Goal: Find specific page/section

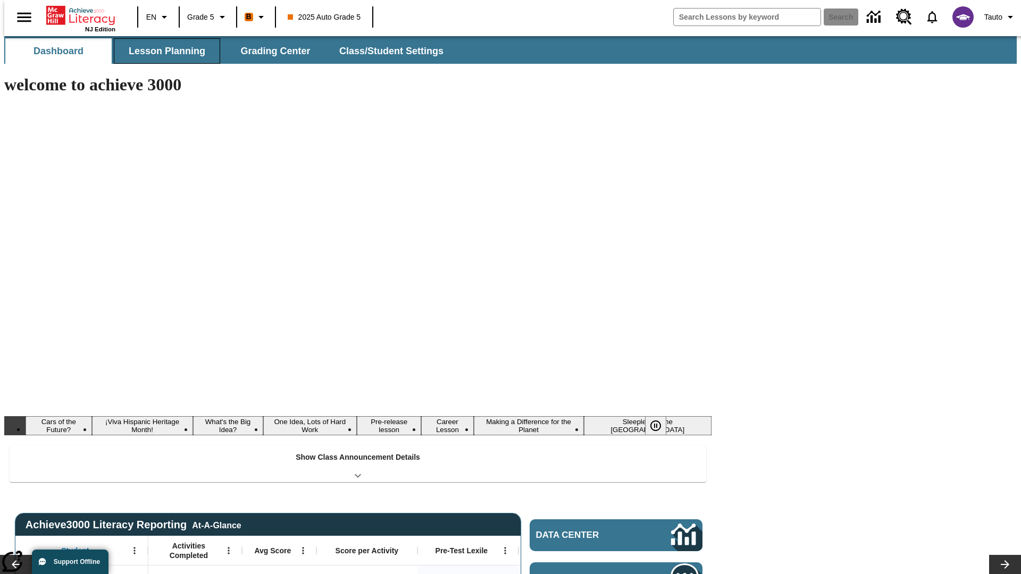
click at [163, 51] on button "Lesson Planning" at bounding box center [167, 51] width 106 height 26
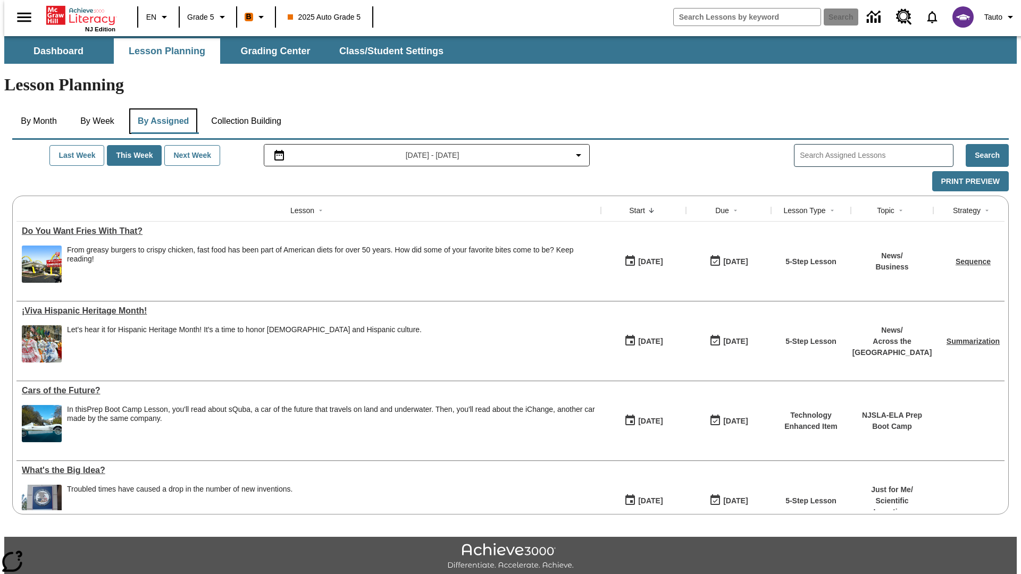
click at [161, 109] on button "By Assigned" at bounding box center [163, 122] width 68 height 26
type input "CVC Short Vowels Lesson 2"
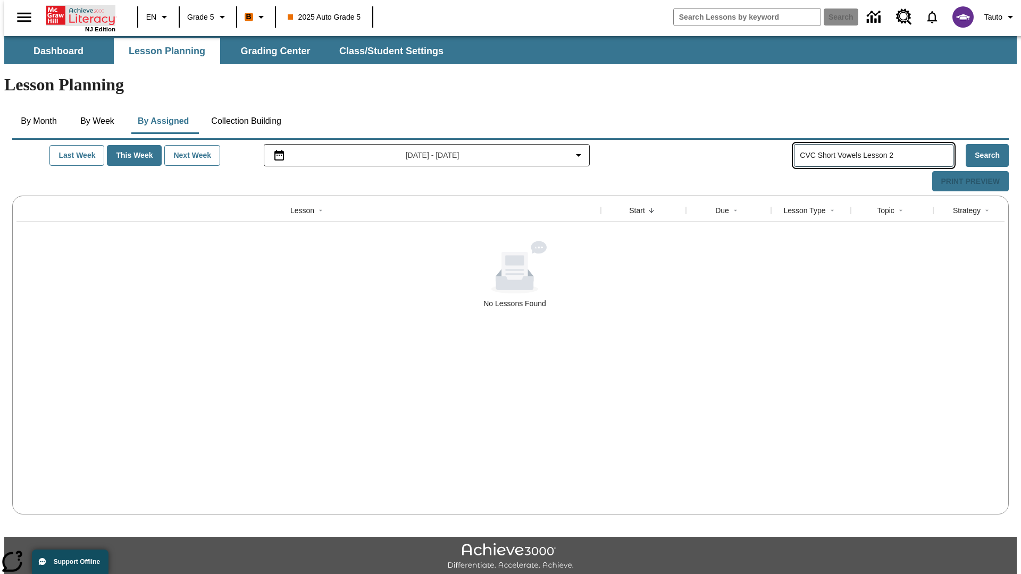
click at [77, 14] on icon "Home" at bounding box center [81, 15] width 71 height 21
